Goal: Task Accomplishment & Management: Manage account settings

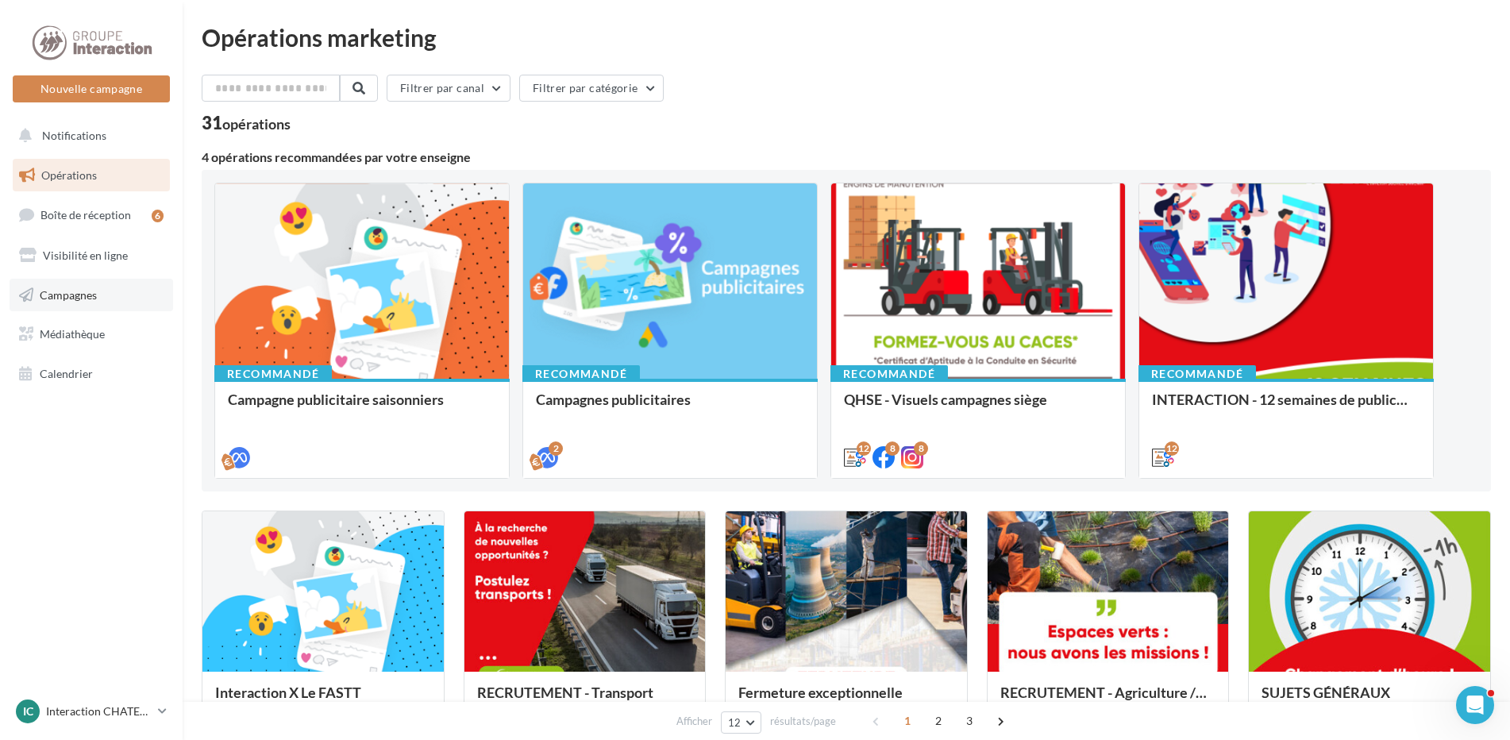
click at [70, 286] on link "Campagnes" at bounding box center [92, 295] width 164 height 33
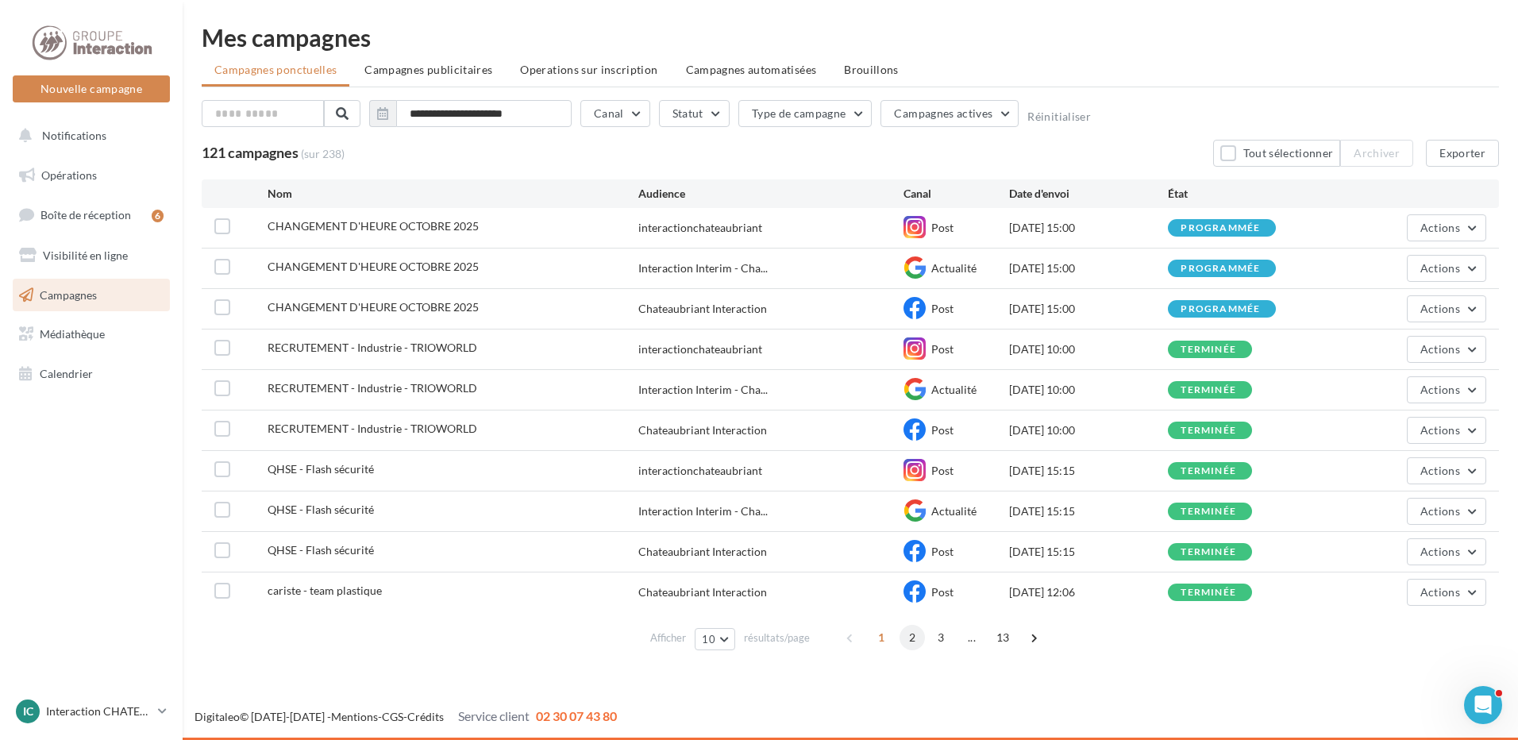
click at [913, 637] on span "2" at bounding box center [911, 637] width 25 height 25
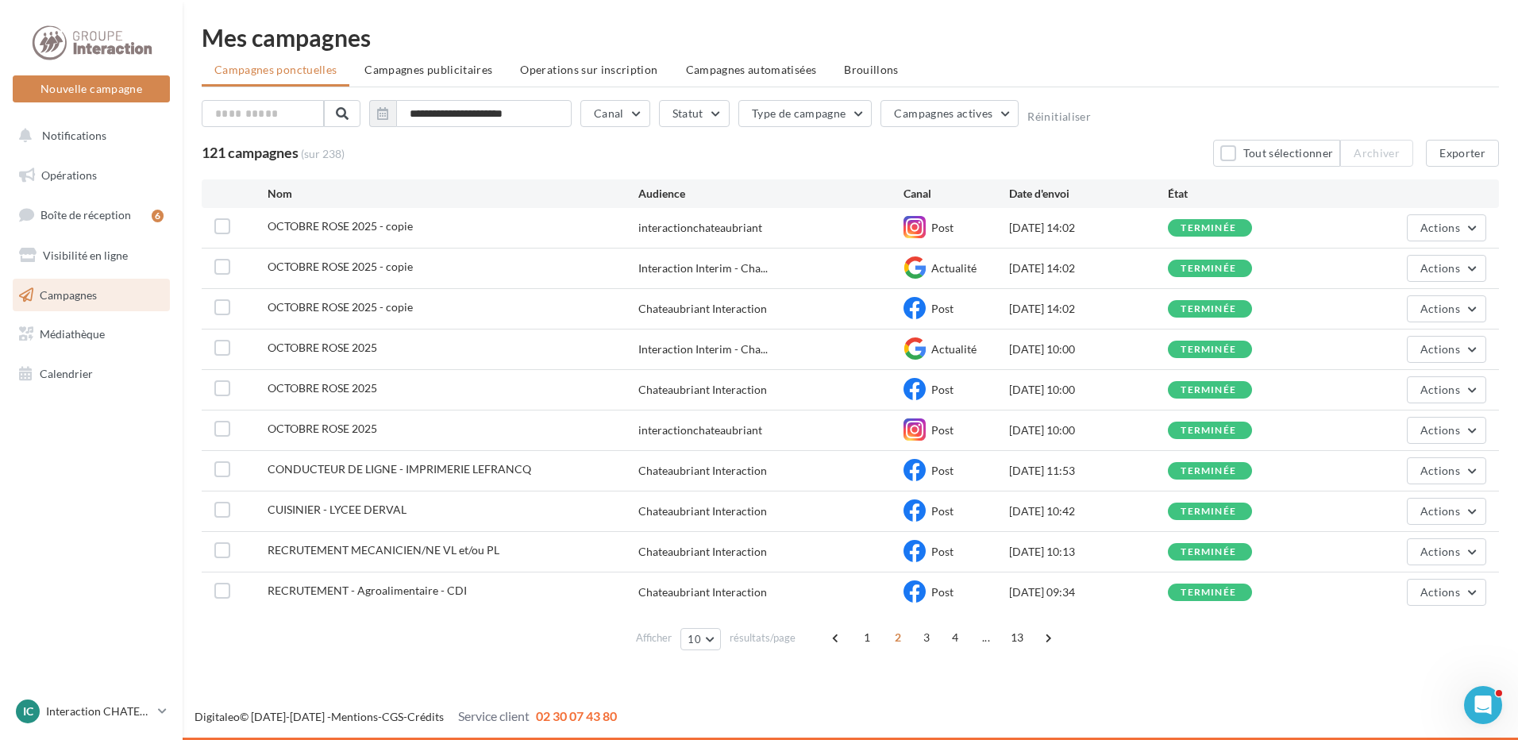
click at [1192, 67] on ul "Campagnes ponctuelles Campagnes publicitaires Operations sur inscription Campag…" at bounding box center [850, 72] width 1297 height 32
drag, startPoint x: 228, startPoint y: 508, endPoint x: 245, endPoint y: 513, distance: 18.1
click at [228, 508] on label at bounding box center [222, 510] width 16 height 16
click at [1470, 510] on button "Actions" at bounding box center [1446, 511] width 79 height 27
click at [1380, 545] on button "Voir les résultats" at bounding box center [1406, 548] width 159 height 41
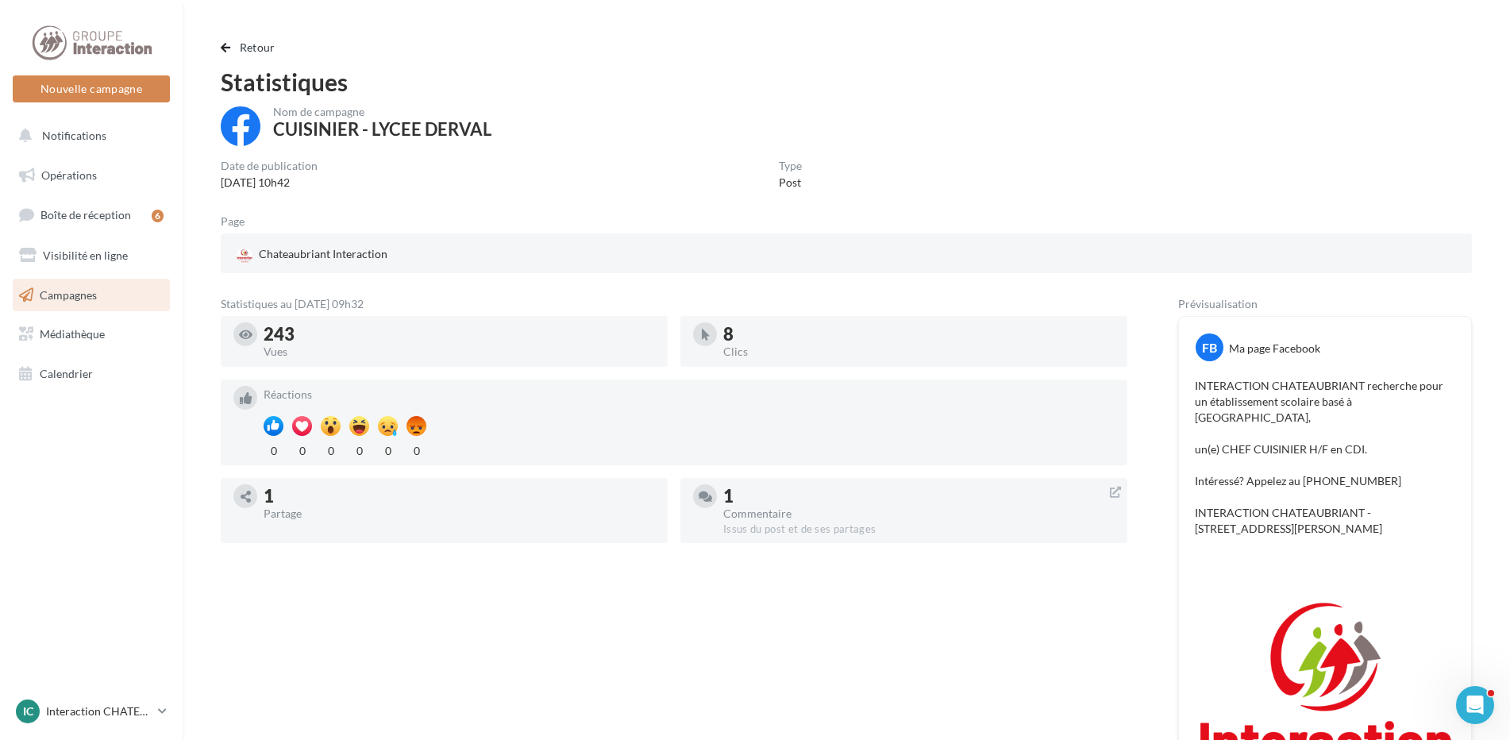
scroll to position [79, 0]
